Goal: Navigation & Orientation: Locate item on page

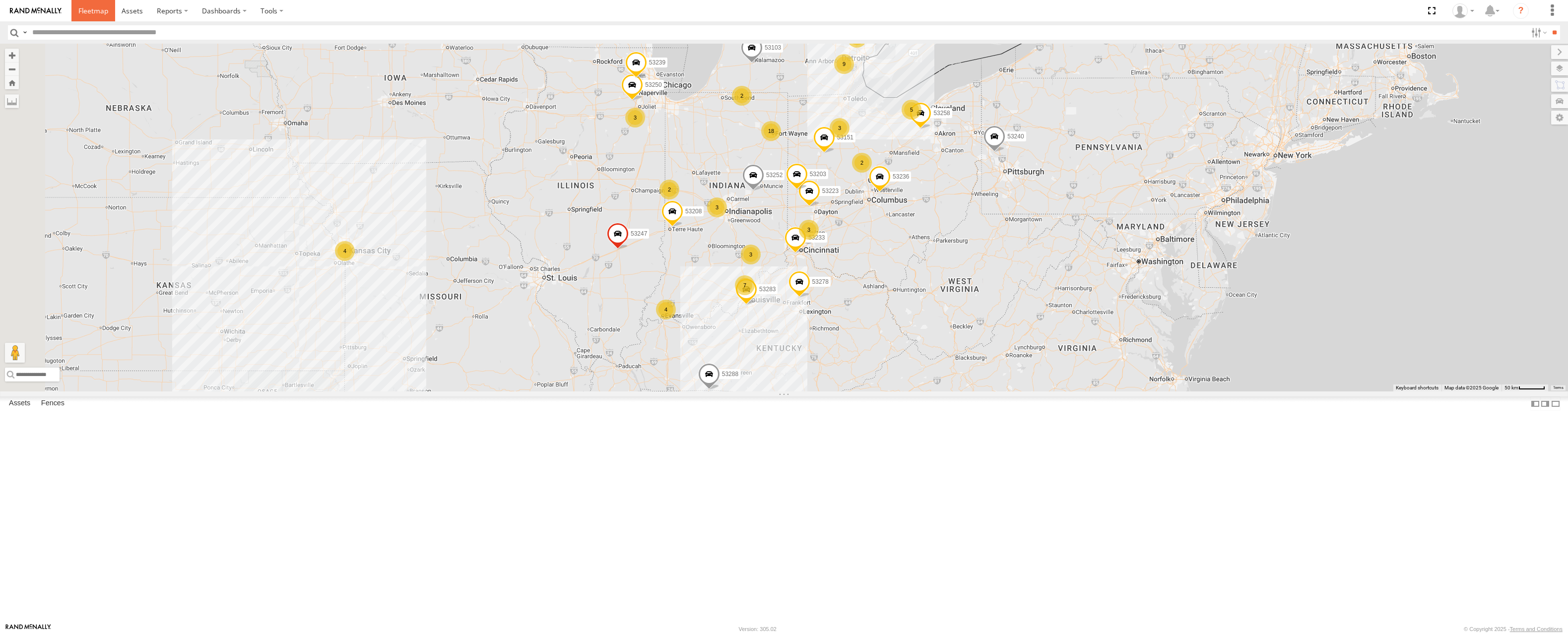
click at [90, 11] on span at bounding box center [93, 11] width 30 height 9
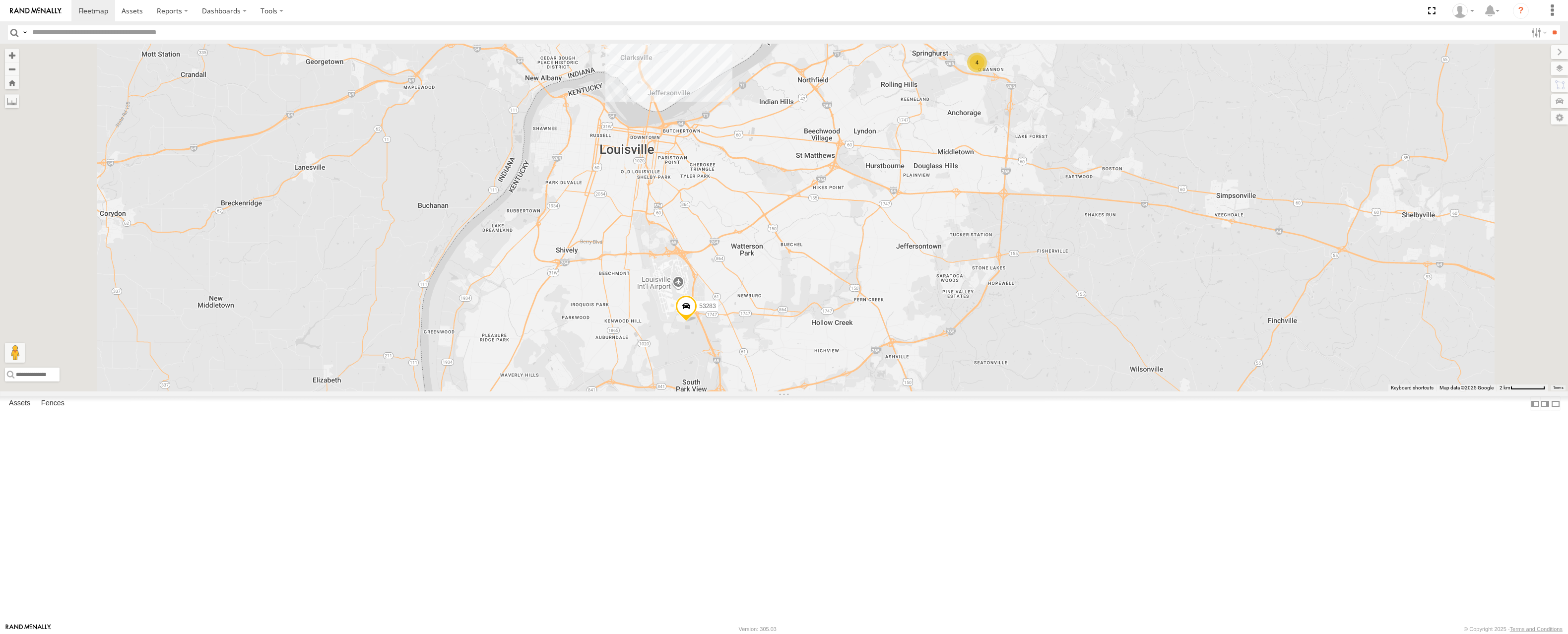
drag, startPoint x: 912, startPoint y: 243, endPoint x: 887, endPoint y: 356, distance: 115.7
click at [887, 356] on div "53217 53223 53247 53287 53151 53233 53258 53103 53250 53203 53239 53278 53208 5…" at bounding box center [784, 217] width 1568 height 348
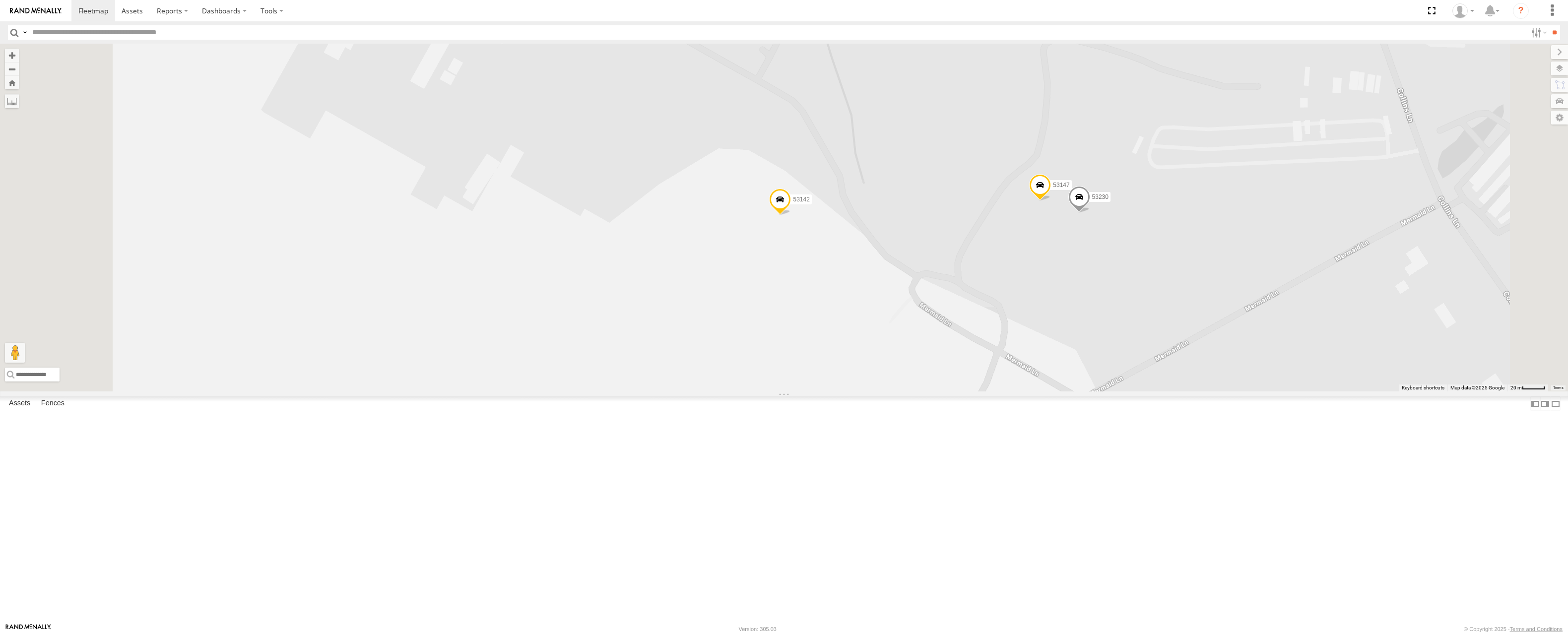
click at [791, 215] on span at bounding box center [780, 201] width 22 height 26
click at [793, 204] on label at bounding box center [783, 200] width 19 height 7
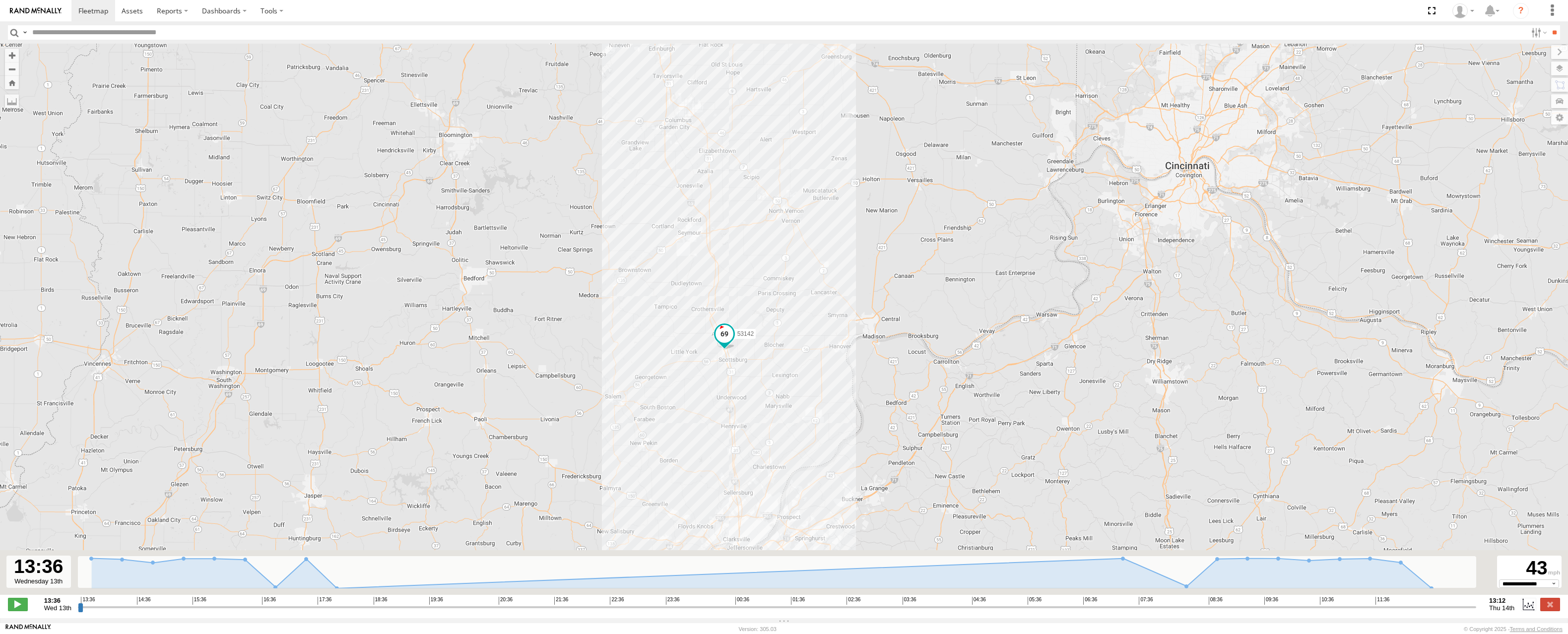
drag, startPoint x: 740, startPoint y: 453, endPoint x: 686, endPoint y: 324, distance: 139.8
click at [687, 322] on div "53142" at bounding box center [784, 324] width 1568 height 562
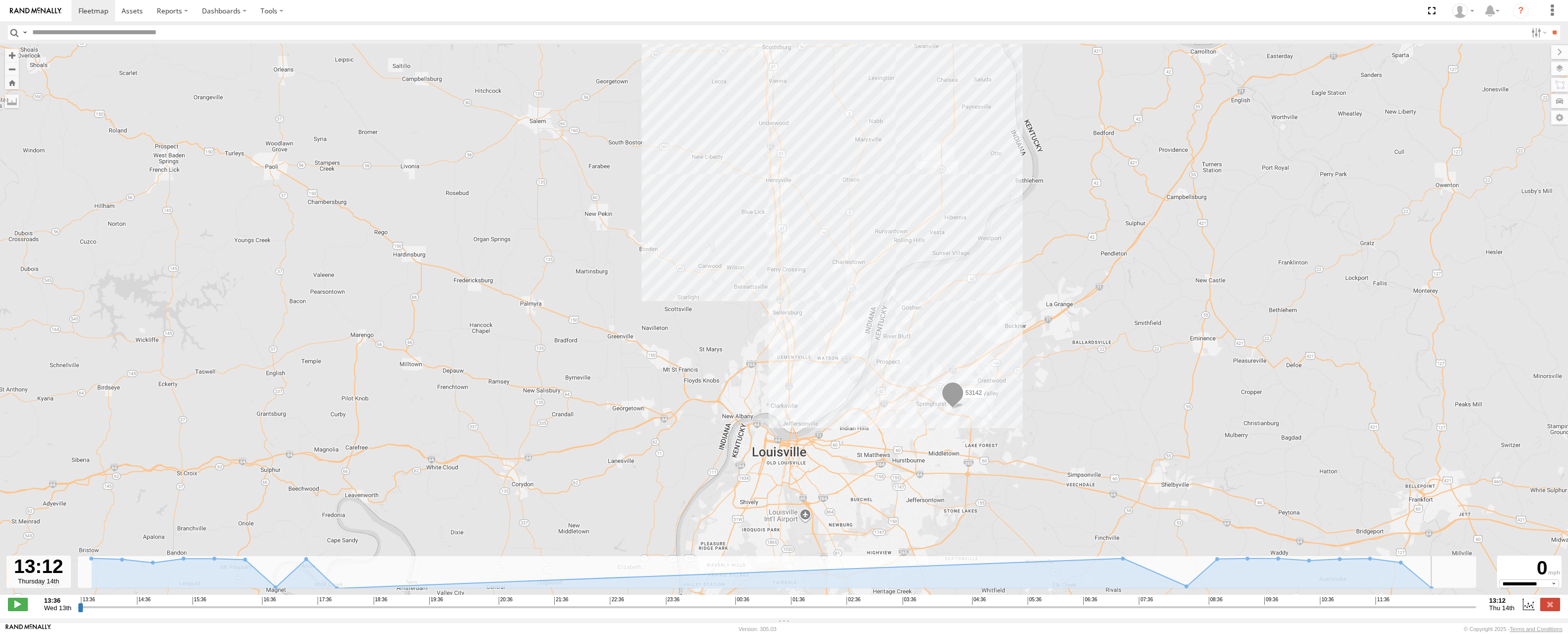
drag, startPoint x: 79, startPoint y: 614, endPoint x: 1481, endPoint y: 654, distance: 1402.6
click at [1476, 612] on input "range" at bounding box center [777, 608] width 1398 height 9
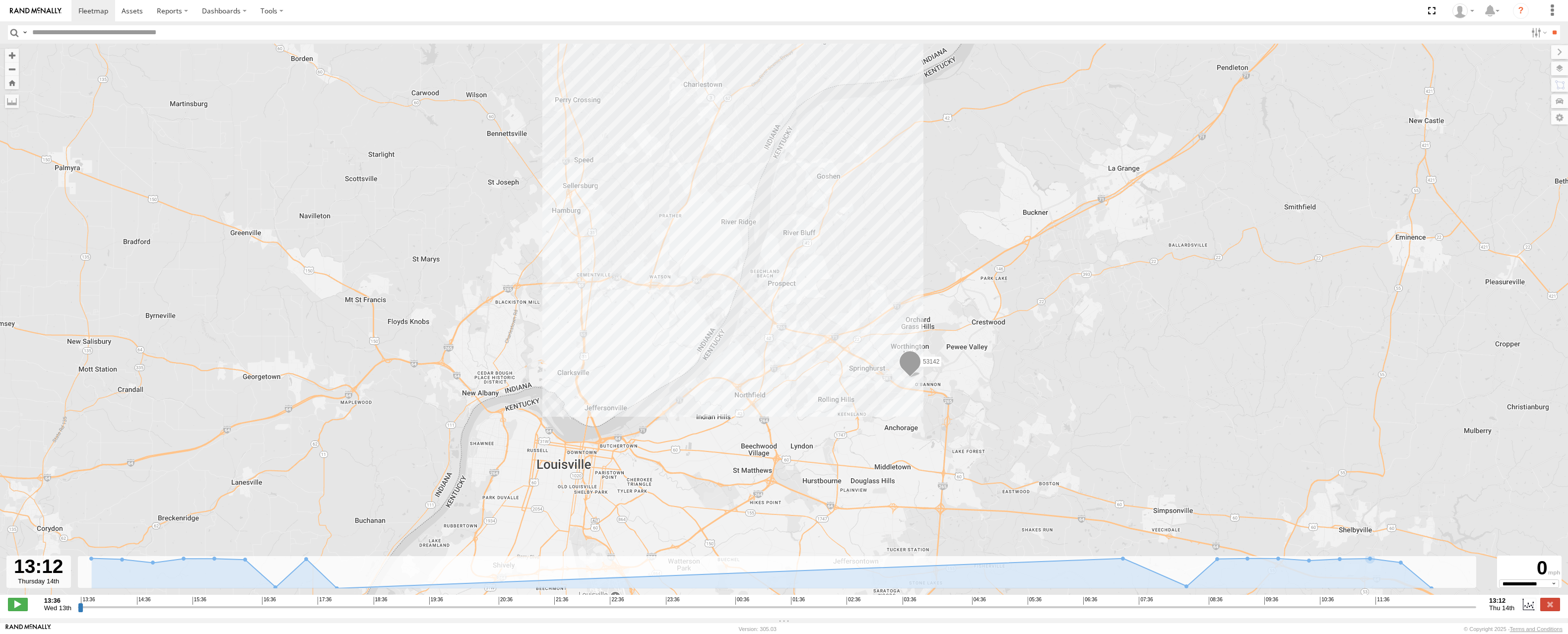
click at [1562, 73] on label at bounding box center [1559, 68] width 17 height 14
click at [0, 0] on span "Basemaps" at bounding box center [0, 0] width 0 height 0
click at [0, 0] on span "Satellite" at bounding box center [0, 0] width 0 height 0
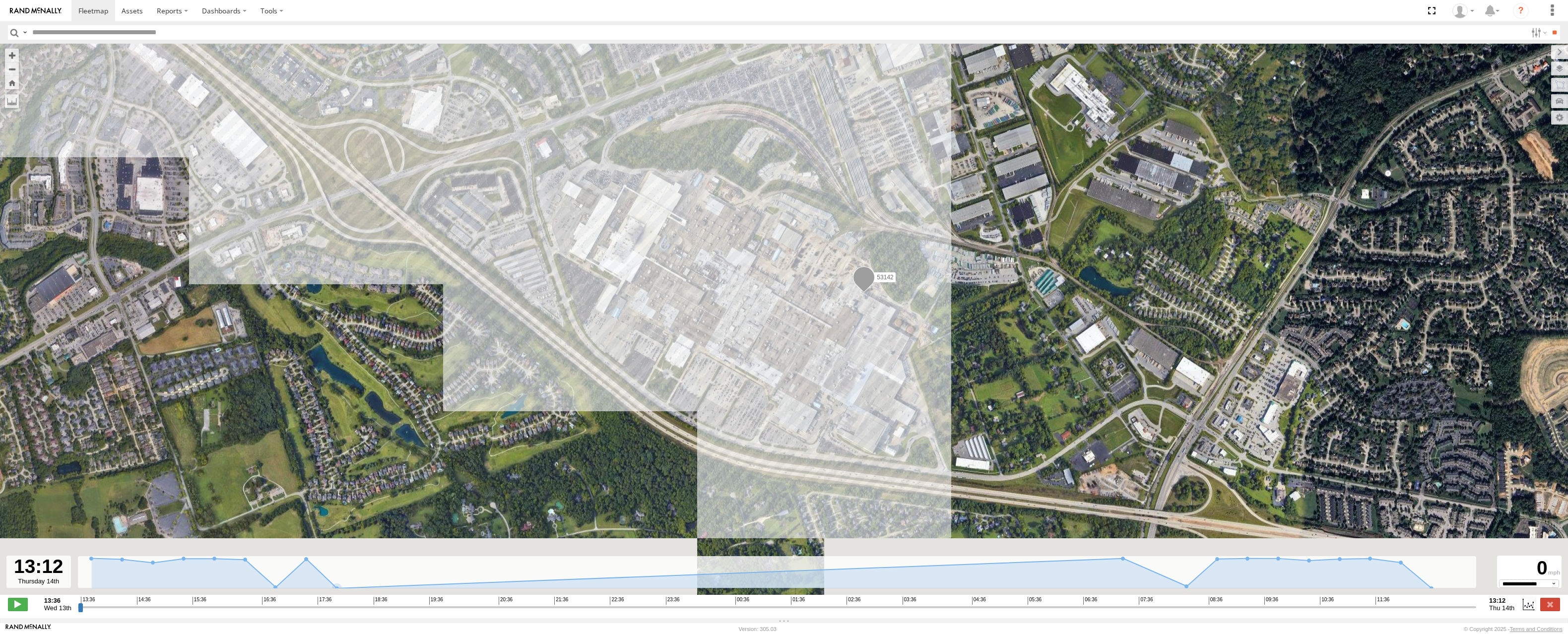
drag, startPoint x: 819, startPoint y: 523, endPoint x: 831, endPoint y: 431, distance: 92.8
click at [836, 420] on div "53142" at bounding box center [784, 324] width 1568 height 562
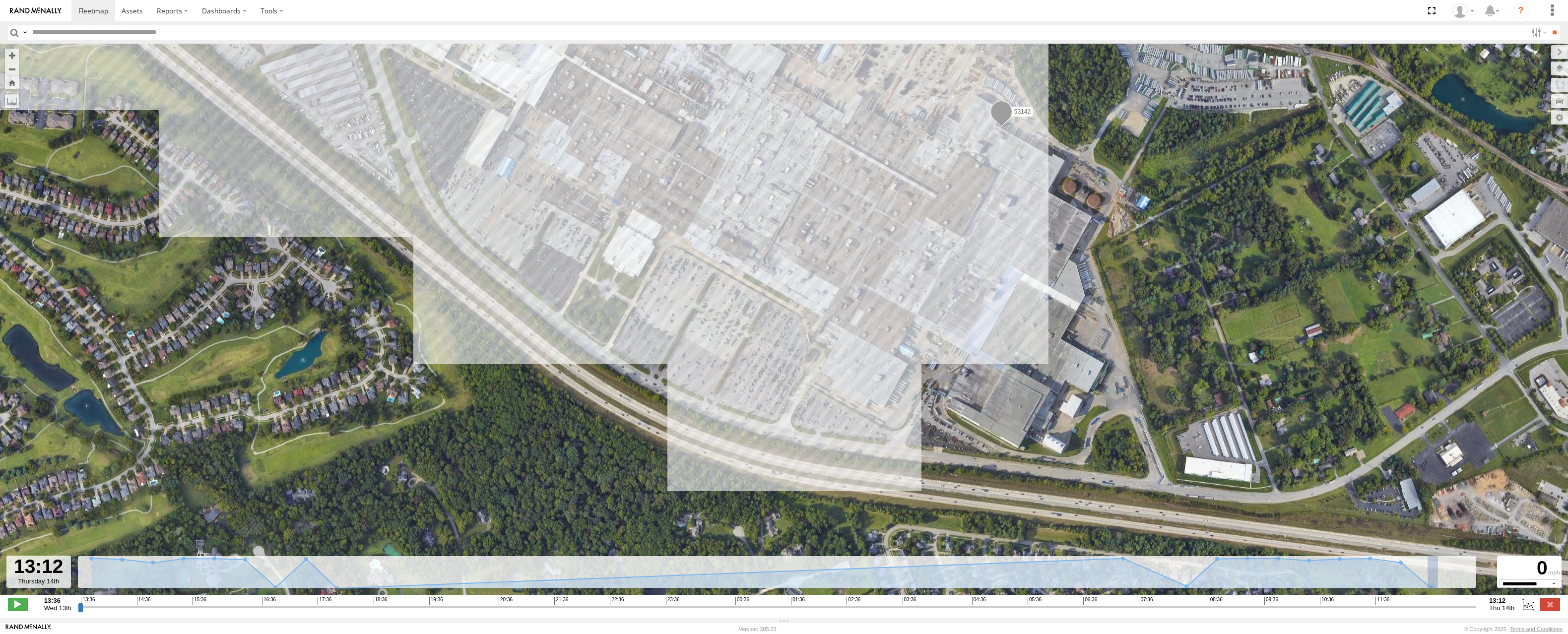
drag, startPoint x: 1427, startPoint y: 587, endPoint x: 1414, endPoint y: 583, distance: 13.6
click at [1441, 585] on div "← Move left → Move right ↑ Move up ↓ Move down + Zoom in - Zoom out Home Jump l…" at bounding box center [784, 331] width 1568 height 575
type input "**********"
